Goal: Navigation & Orientation: Find specific page/section

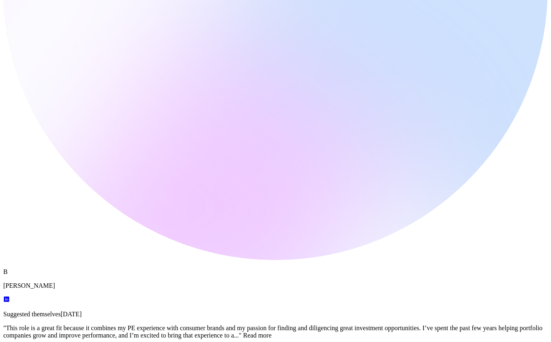
scroll to position [14171, 0]
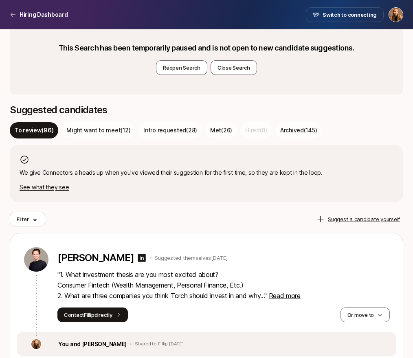
scroll to position [192, 0]
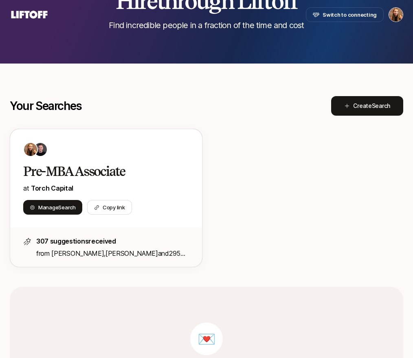
scroll to position [144, 0]
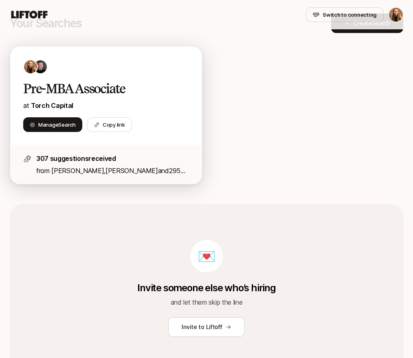
click at [80, 92] on h2 "Pre-MBA Associate" at bounding box center [99, 89] width 152 height 16
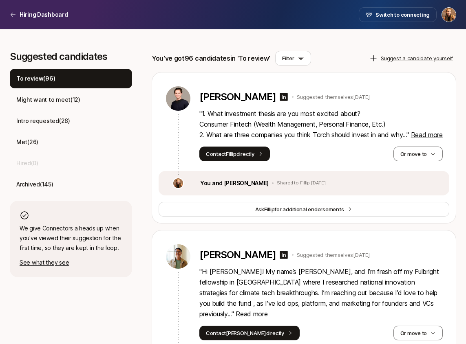
scroll to position [211, 0]
